Goal: Connect with others: Connect with others

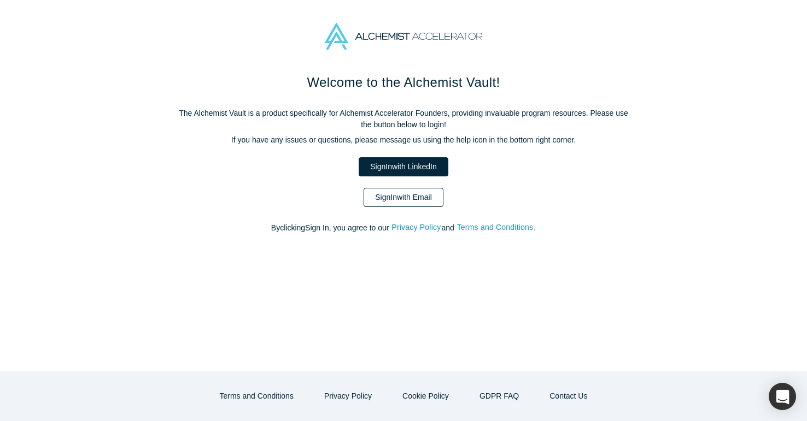
click at [375, 197] on link "Sign In with Email" at bounding box center [403, 197] width 80 height 19
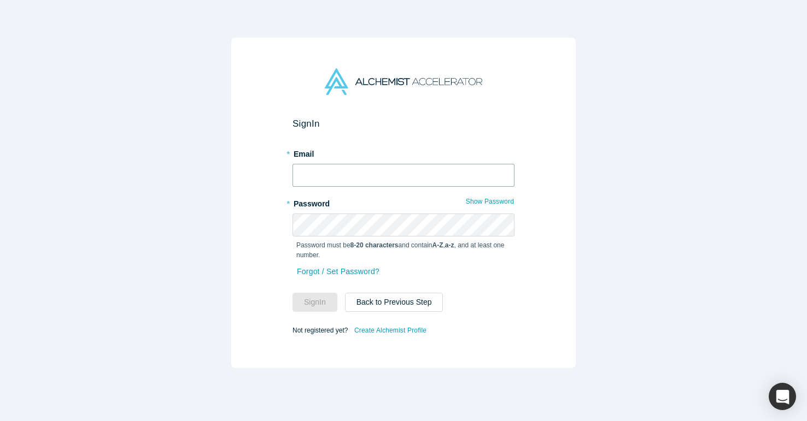
click at [336, 179] on input "text" at bounding box center [403, 175] width 222 height 23
type input "[EMAIL_ADDRESS][PERSON_NAME][DOMAIN_NAME]"
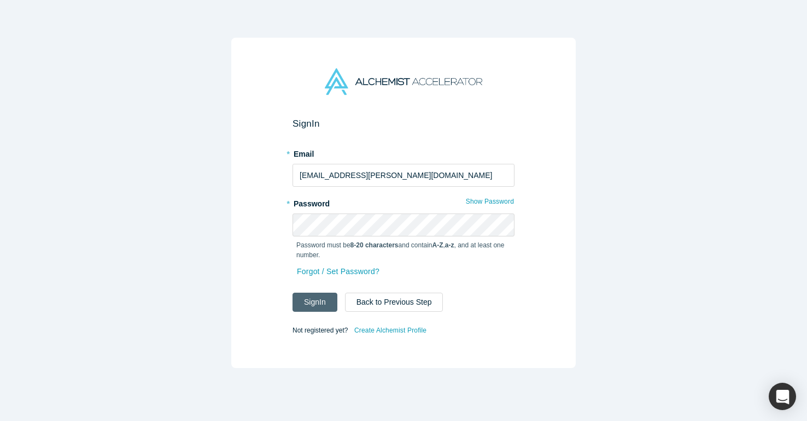
click at [319, 302] on button "Sign In" at bounding box center [314, 302] width 45 height 19
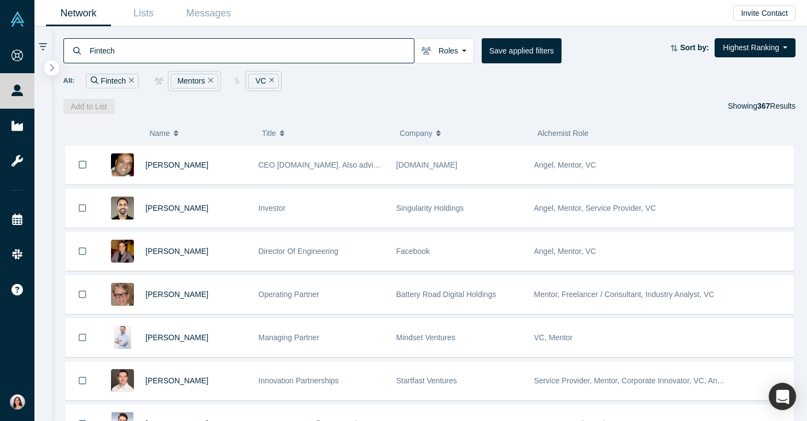
click at [50, 67] on icon "button" at bounding box center [51, 67] width 5 height 8
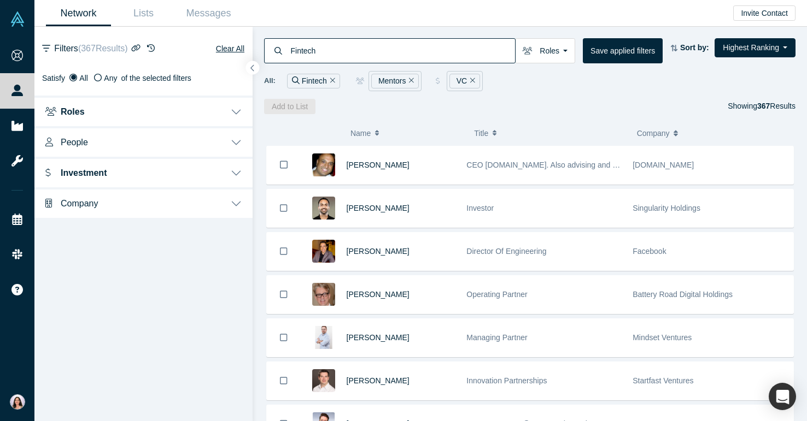
click at [111, 140] on button "People" at bounding box center [143, 141] width 218 height 31
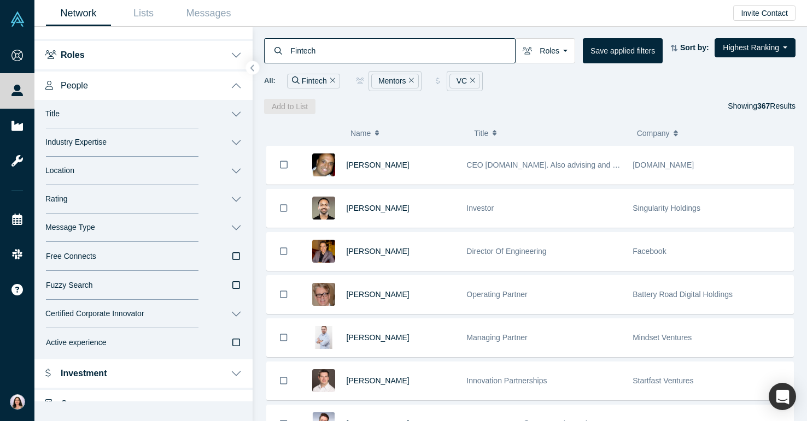
scroll to position [73, 0]
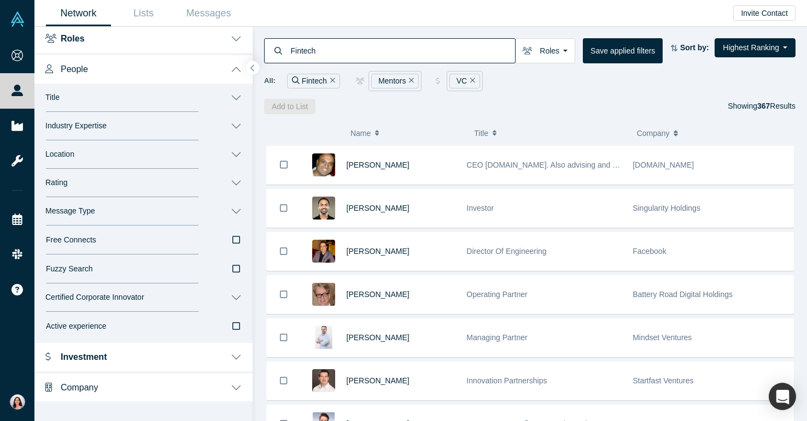
click at [124, 208] on button "Message Type" at bounding box center [143, 211] width 218 height 28
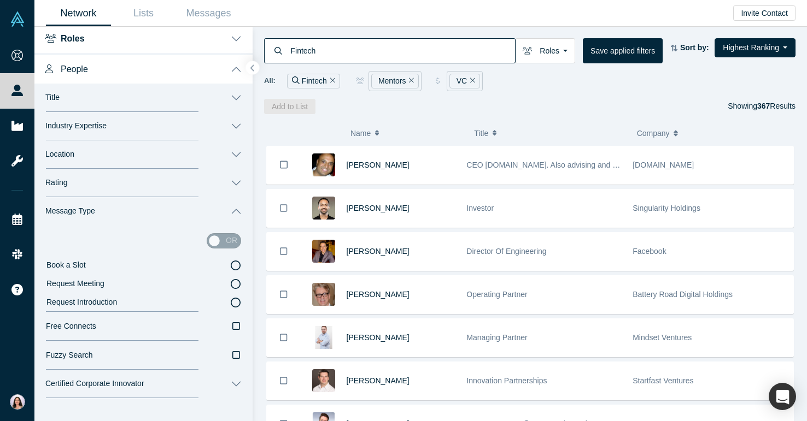
click at [234, 265] on icon at bounding box center [236, 266] width 10 height 10
click at [0, 0] on input "Book a Slot" at bounding box center [0, 0] width 0 height 0
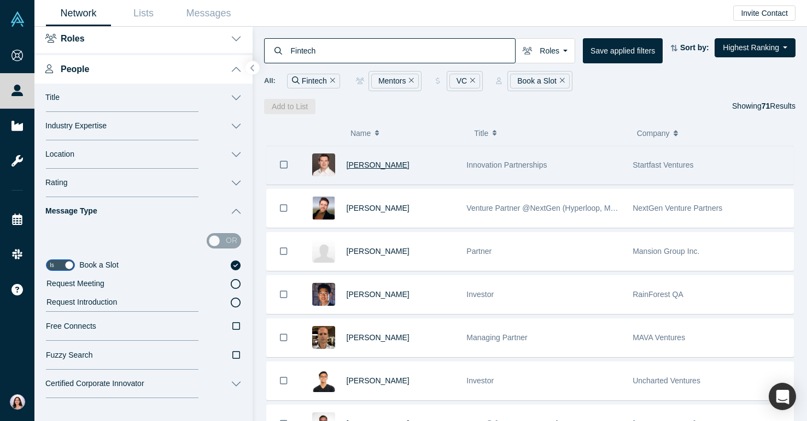
click at [367, 164] on span "[PERSON_NAME]" at bounding box center [377, 165] width 63 height 9
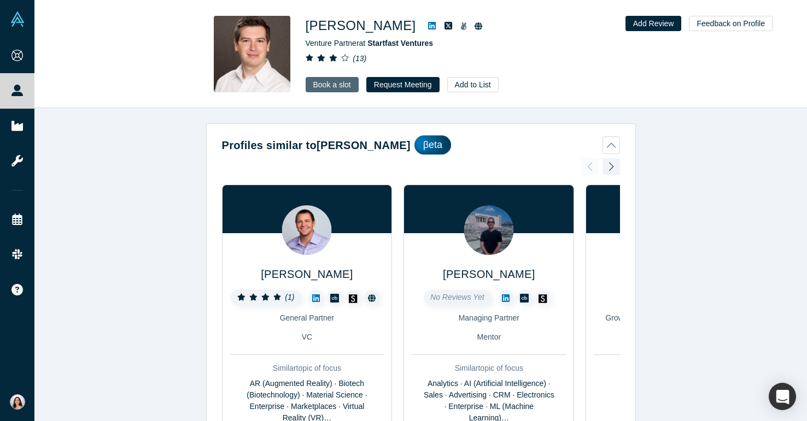
click at [332, 86] on link "Book a slot" at bounding box center [331, 84] width 53 height 15
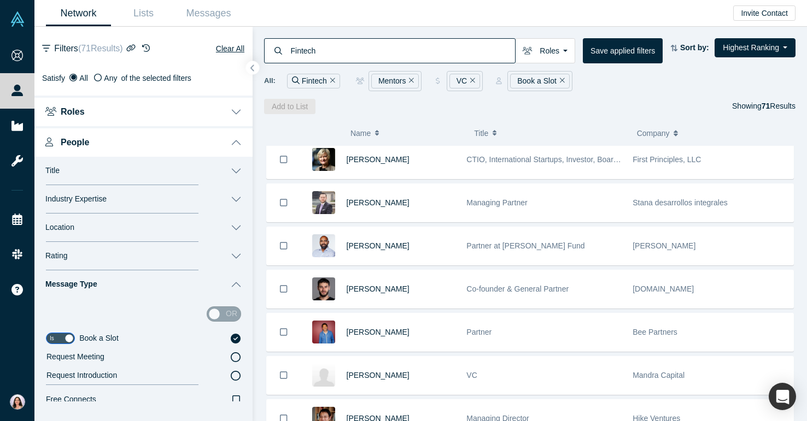
scroll to position [706, 0]
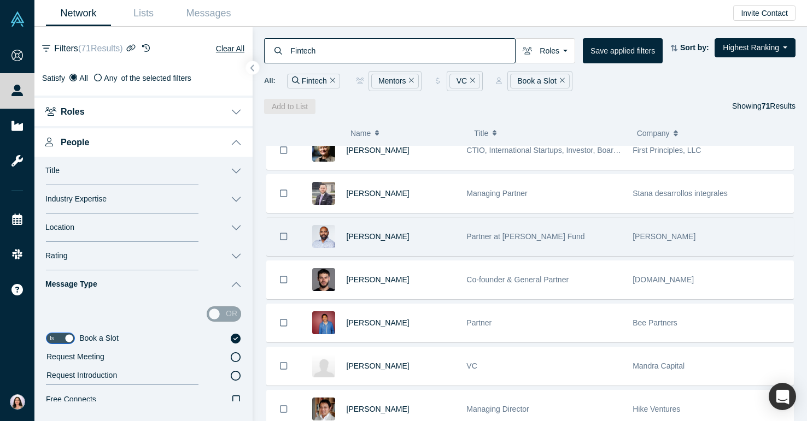
click at [480, 237] on span "Partner at [PERSON_NAME] Fund" at bounding box center [525, 236] width 118 height 9
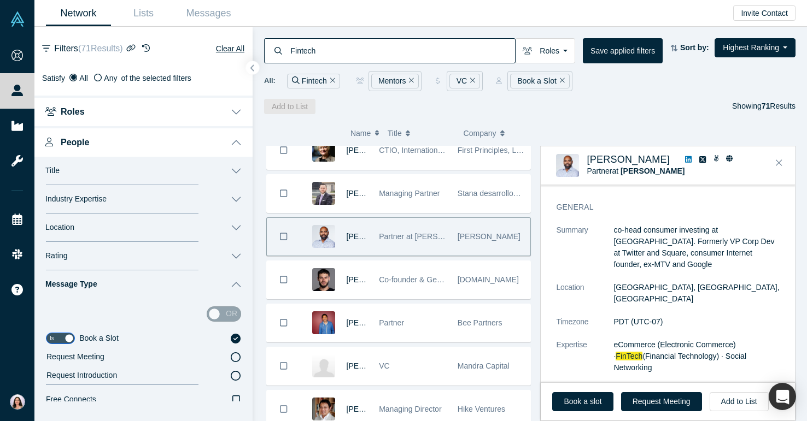
scroll to position [0, 0]
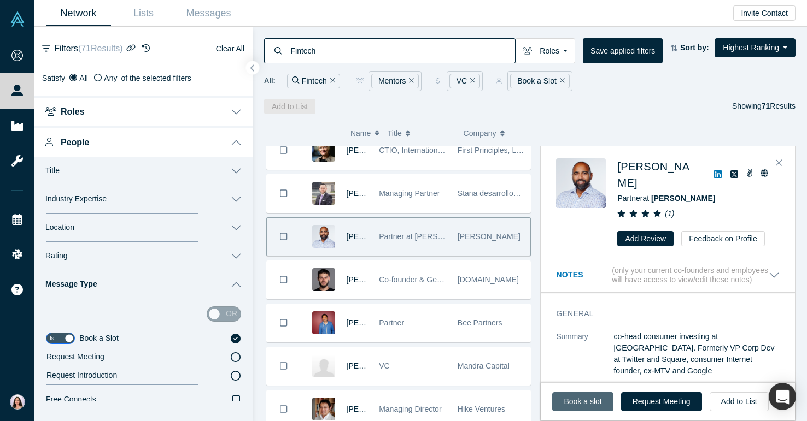
click at [578, 399] on link "Book a slot" at bounding box center [582, 401] width 61 height 19
click at [716, 402] on button "Add to List" at bounding box center [738, 401] width 59 height 19
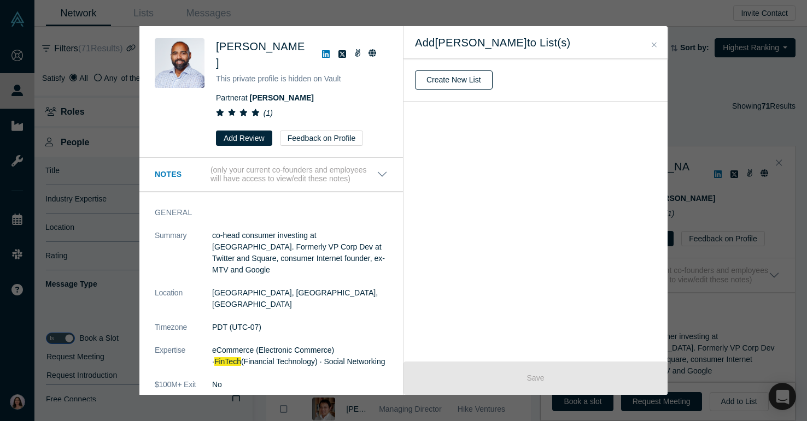
click at [456, 79] on button "Create New List" at bounding box center [454, 79] width 78 height 19
click at [456, 80] on input "text" at bounding box center [535, 80] width 241 height 23
type input "Angel"
click at [436, 108] on button "Create" at bounding box center [438, 108] width 46 height 19
click at [656, 41] on button "Close" at bounding box center [653, 45] width 11 height 13
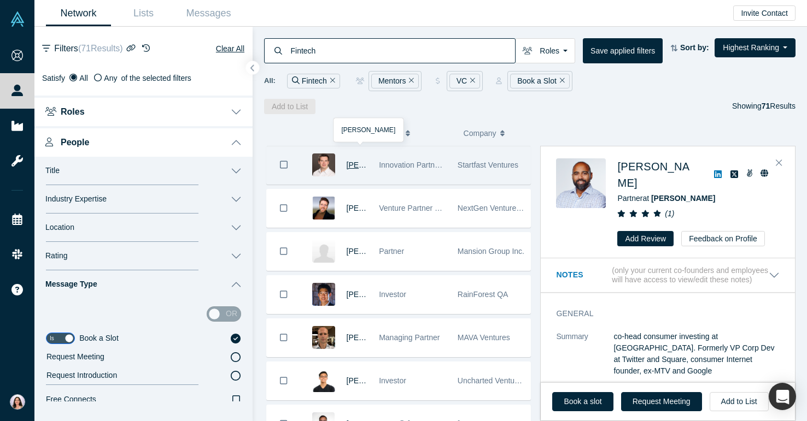
click at [354, 163] on span "[PERSON_NAME]" at bounding box center [377, 165] width 63 height 9
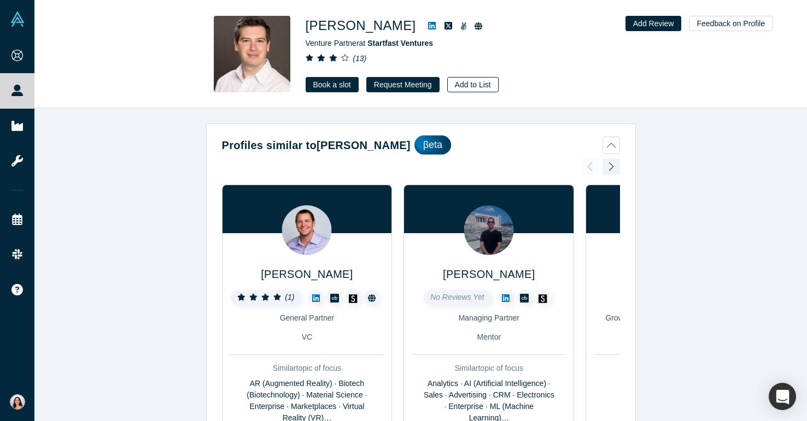
click at [447, 85] on button "Add to List" at bounding box center [472, 84] width 51 height 15
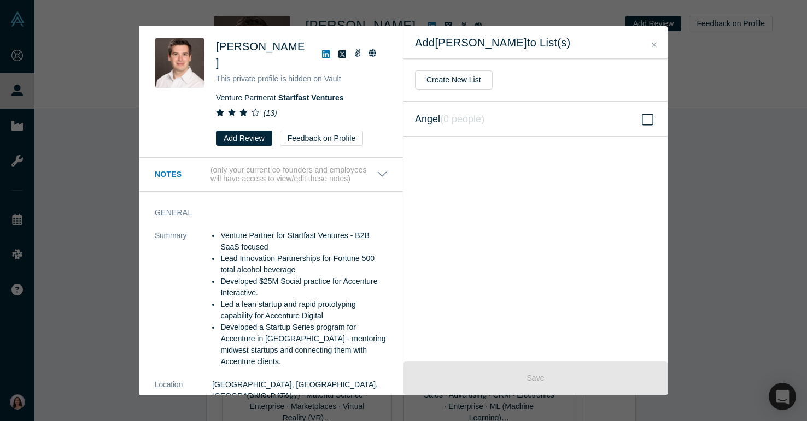
click at [430, 119] on span "Angel ( 0 people )" at bounding box center [449, 118] width 69 height 15
click at [0, 0] on input "Angel ( 0 people )" at bounding box center [0, 0] width 0 height 0
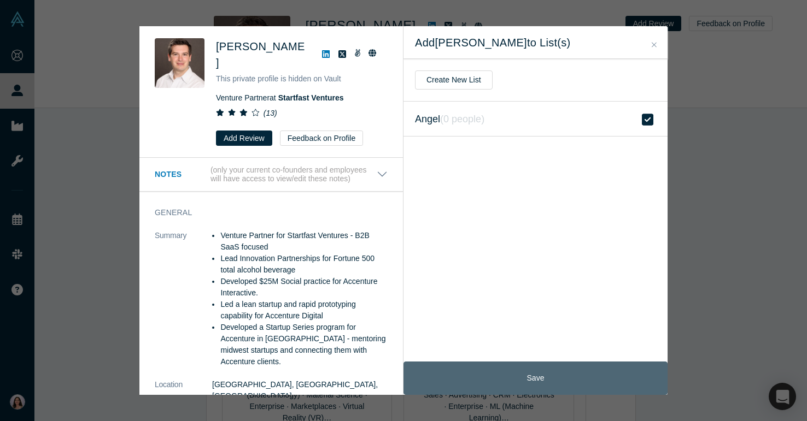
click at [470, 382] on button "Save" at bounding box center [535, 378] width 264 height 33
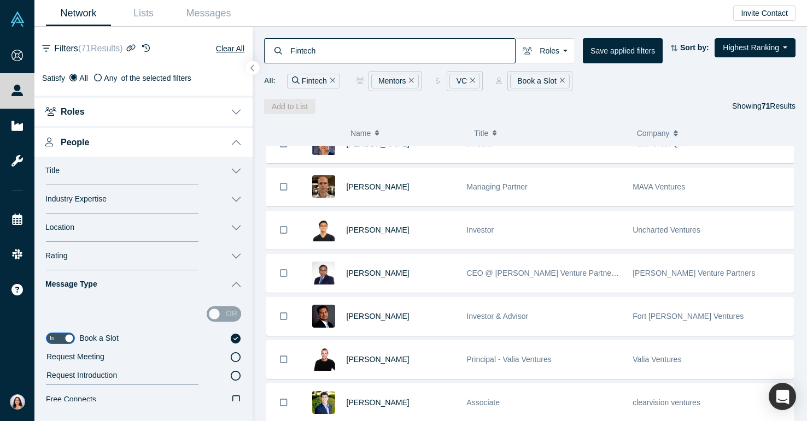
scroll to position [152, 0]
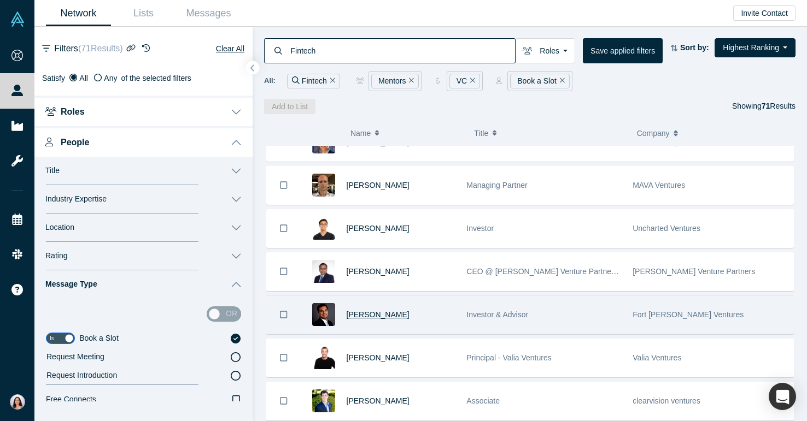
click at [359, 313] on span "[PERSON_NAME]" at bounding box center [377, 314] width 63 height 9
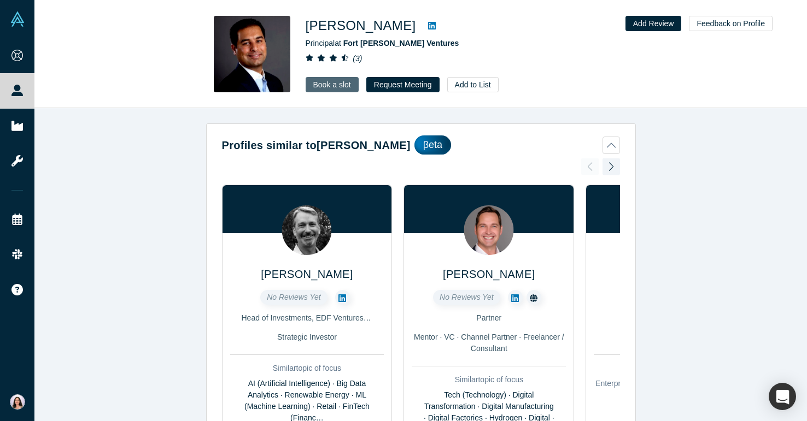
click at [333, 81] on link "Book a slot" at bounding box center [331, 84] width 53 height 15
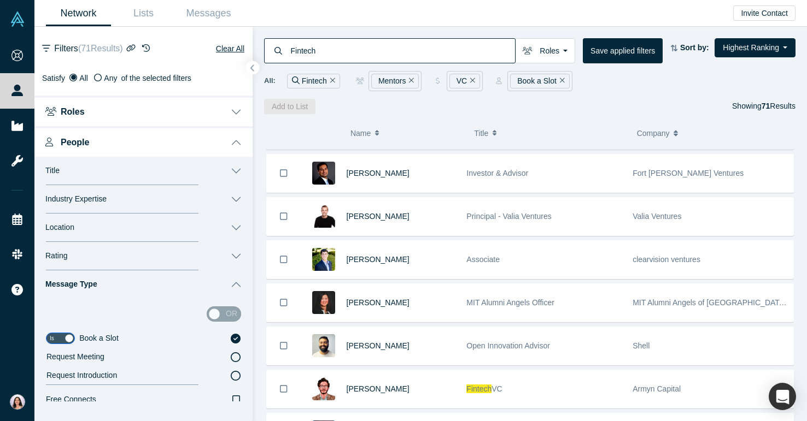
scroll to position [295, 0]
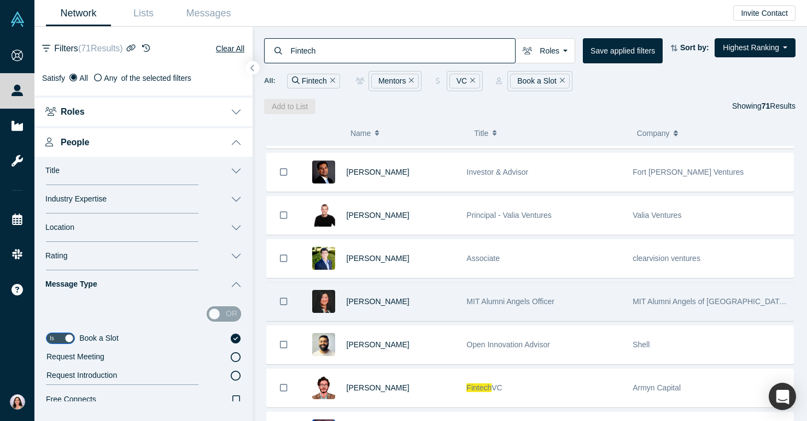
click at [493, 305] on span "MIT Alumni Angels Officer" at bounding box center [510, 301] width 88 height 9
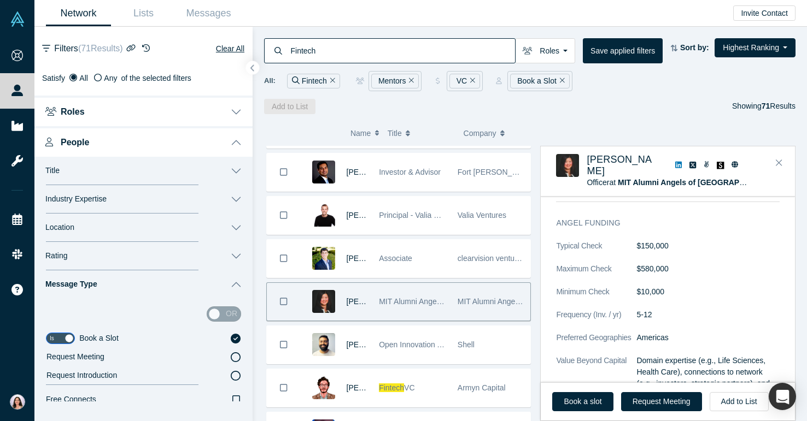
scroll to position [808, 0]
